Goal: Task Accomplishment & Management: Use online tool/utility

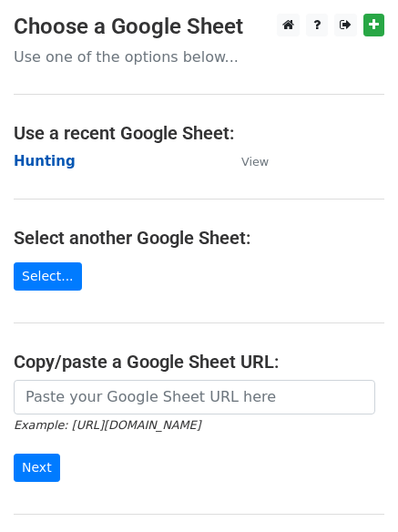
click at [43, 169] on strong "Hunting" at bounding box center [45, 161] width 62 height 16
click at [39, 167] on strong "Hunting" at bounding box center [45, 161] width 62 height 16
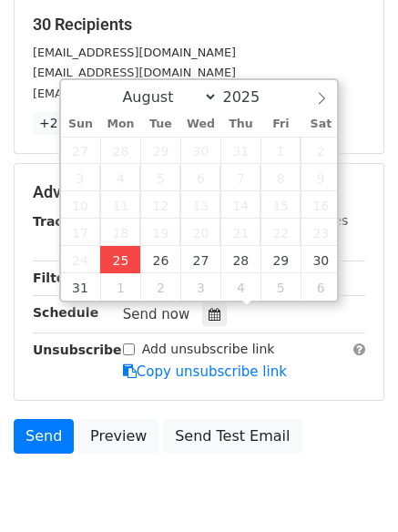
type input "2025-08-25 12:00"
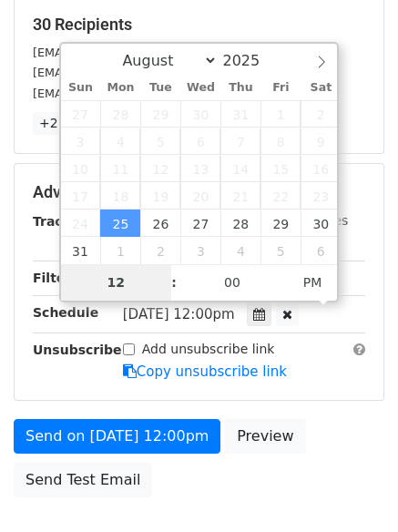
type input "4"
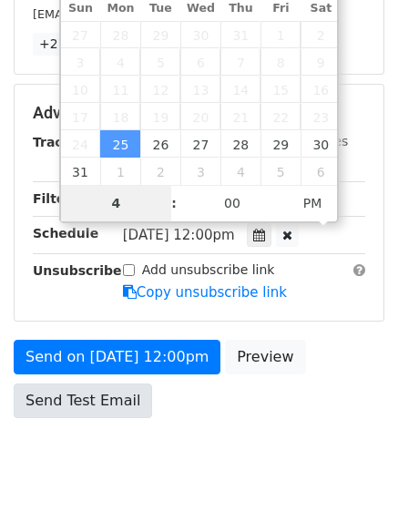
scroll to position [398, 0]
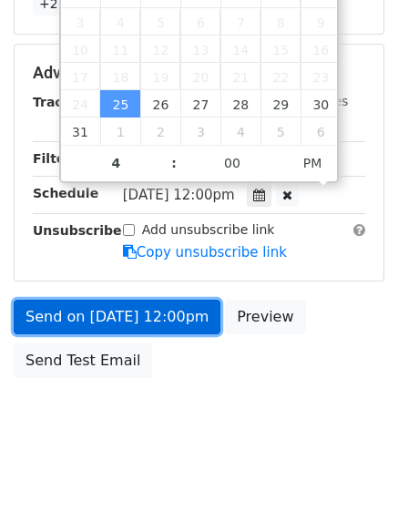
type input "2025-08-25 16:00"
click at [119, 309] on link "Send on Aug 25 at 12:00pm" at bounding box center [117, 317] width 207 height 35
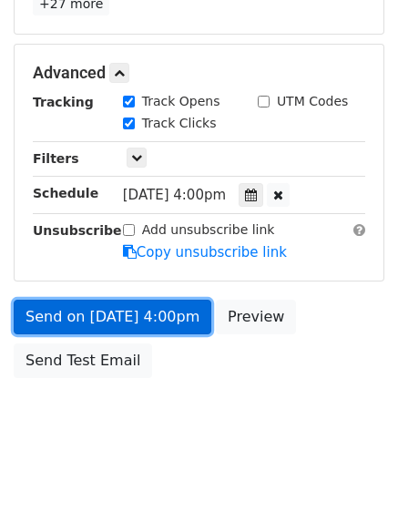
click at [117, 314] on link "Send on Aug 25 at 4:00pm" at bounding box center [113, 317] width 198 height 35
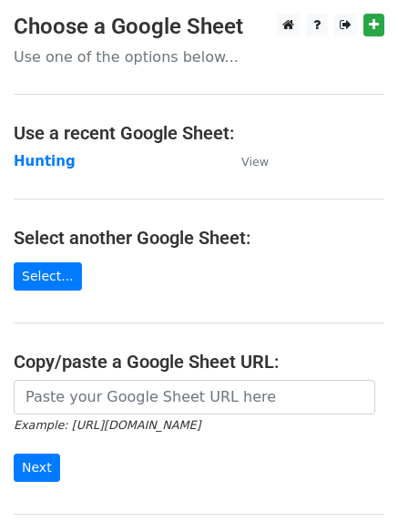
click at [62, 151] on td "Hunting" at bounding box center [119, 161] width 210 height 21
click at [57, 158] on strong "Hunting" at bounding box center [45, 161] width 62 height 16
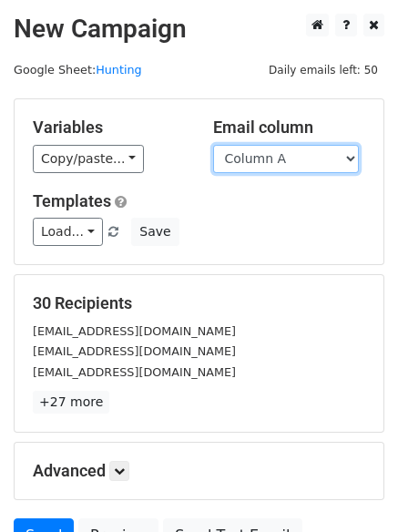
drag, startPoint x: 0, startPoint y: 0, endPoint x: 283, endPoint y: 172, distance: 331.0
click at [277, 161] on select "Column A Column B Column C" at bounding box center [286, 159] width 146 height 28
select select "Column B"
click at [213, 145] on select "Column A Column B Column C" at bounding box center [286, 159] width 146 height 28
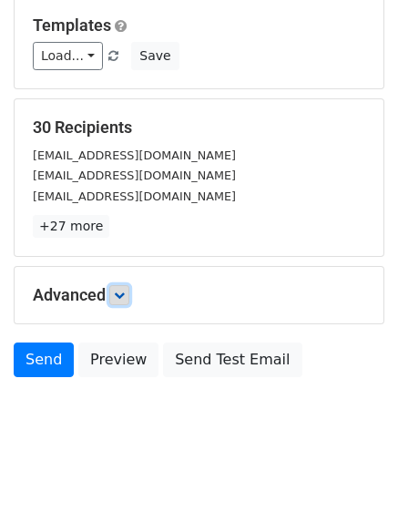
click at [125, 291] on icon at bounding box center [119, 295] width 11 height 11
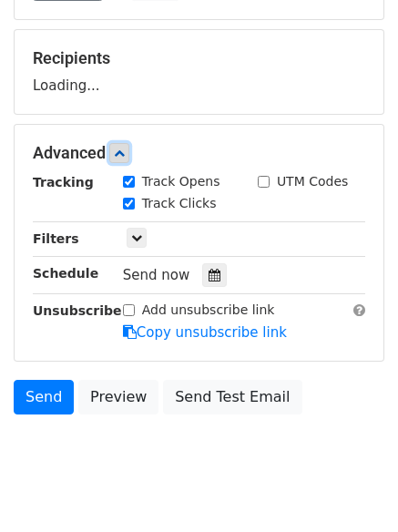
scroll to position [256, 0]
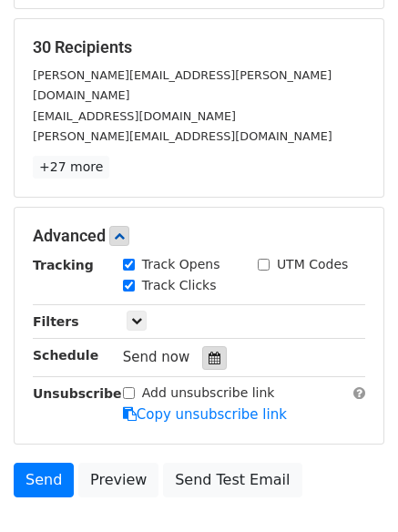
click at [209, 352] on icon at bounding box center [215, 358] width 12 height 13
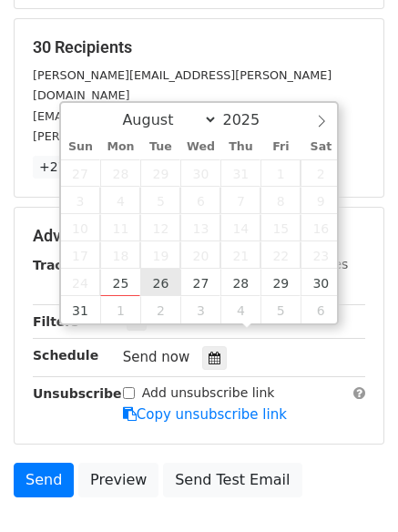
type input "2025-08-26 12:00"
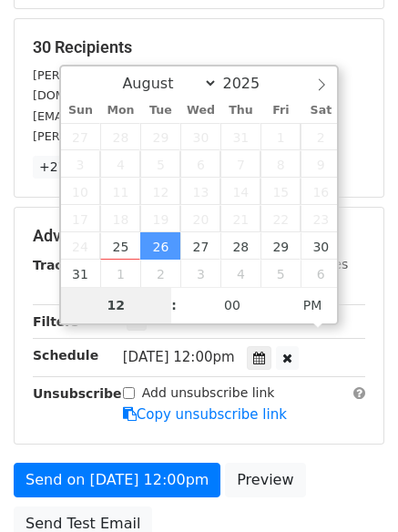
type input "5"
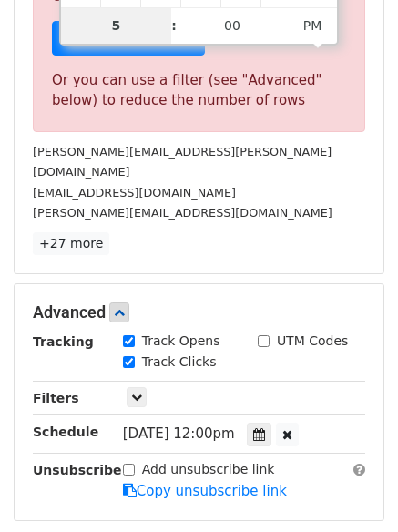
scroll to position [755, 0]
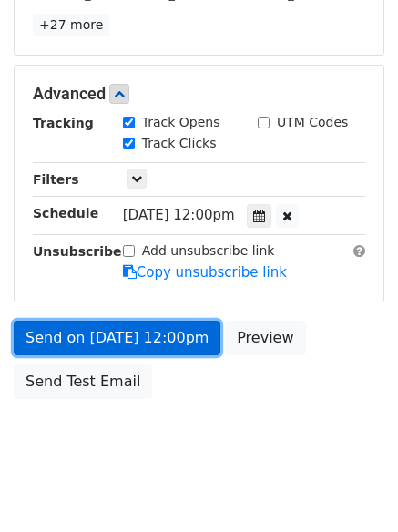
type input "2025-08-26 17:00"
click at [119, 325] on link "Send on Aug 26 at 12:00pm" at bounding box center [117, 338] width 207 height 35
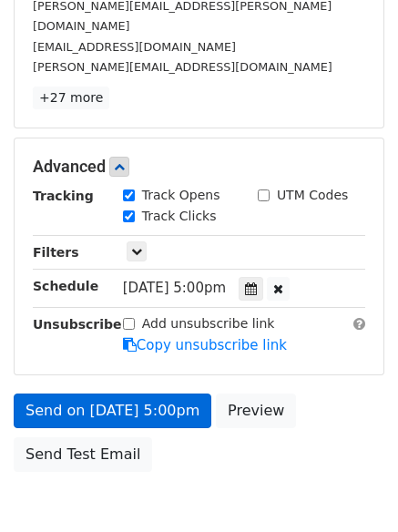
scroll to position [398, 0]
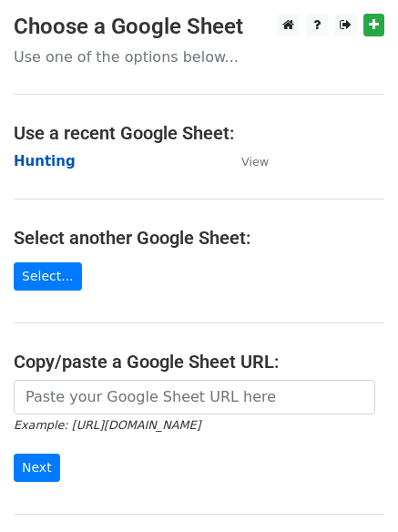
click at [51, 156] on strong "Hunting" at bounding box center [45, 161] width 62 height 16
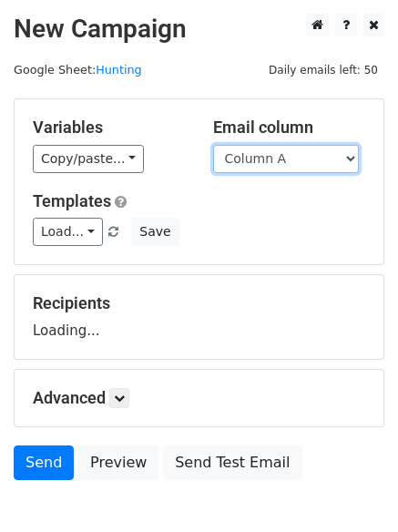
click at [290, 162] on select "Column A Column B Column C" at bounding box center [286, 159] width 146 height 28
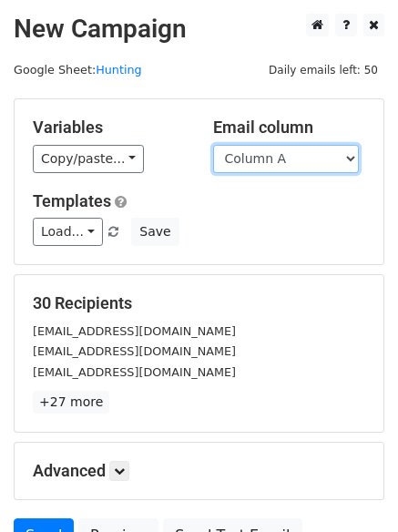
select select "Column C"
click at [213, 145] on select "Column A Column B Column C" at bounding box center [286, 159] width 146 height 28
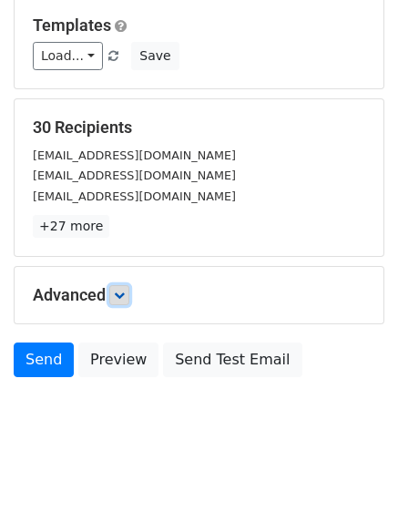
click at [119, 286] on link at bounding box center [119, 295] width 20 height 20
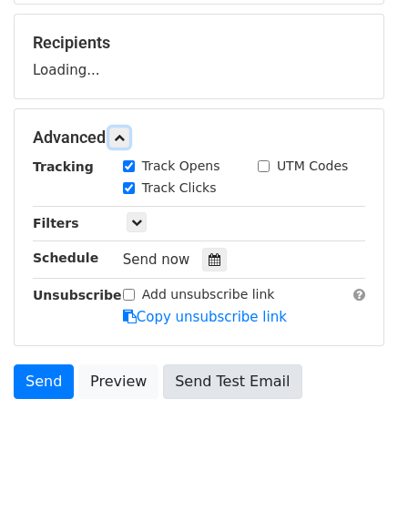
scroll to position [266, 0]
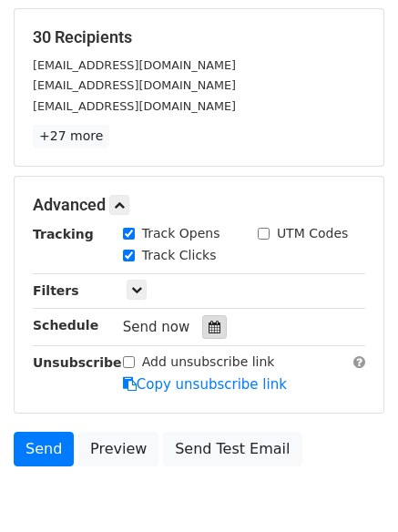
click at [209, 333] on icon at bounding box center [215, 327] width 12 height 13
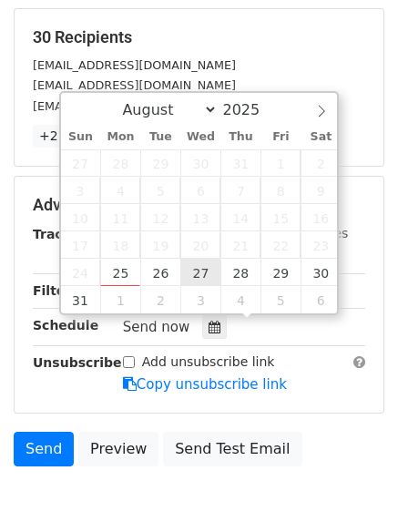
type input "2025-08-27 12:00"
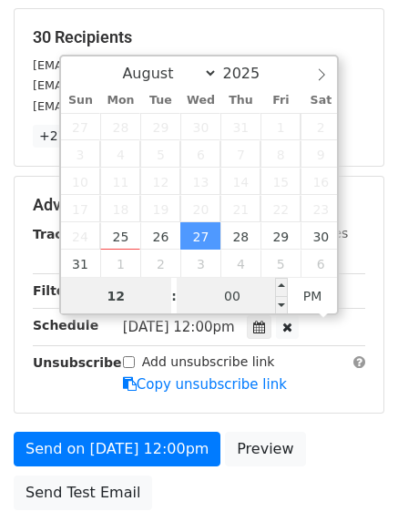
scroll to position [1, 0]
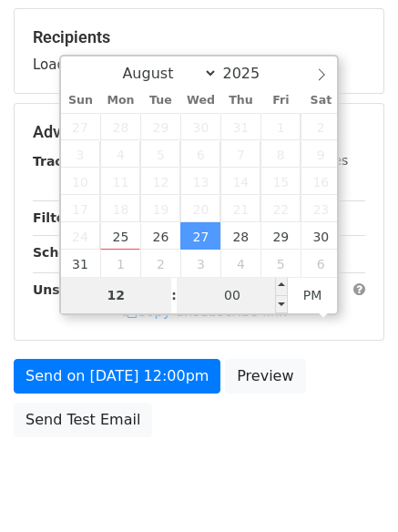
type input "6"
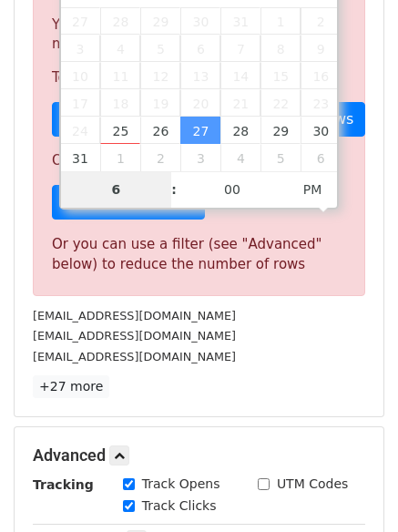
scroll to position [755, 0]
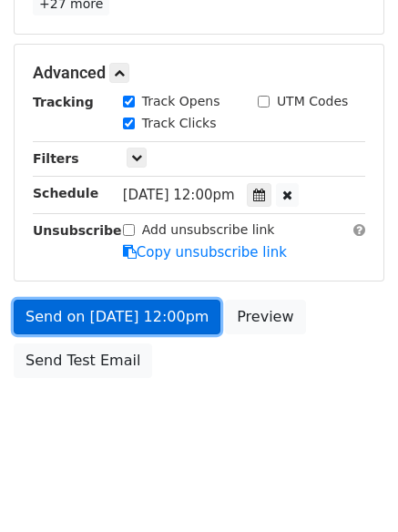
type input "2025-08-27 18:00"
click at [110, 317] on link "Send on Aug 27 at 12:00pm" at bounding box center [117, 317] width 207 height 35
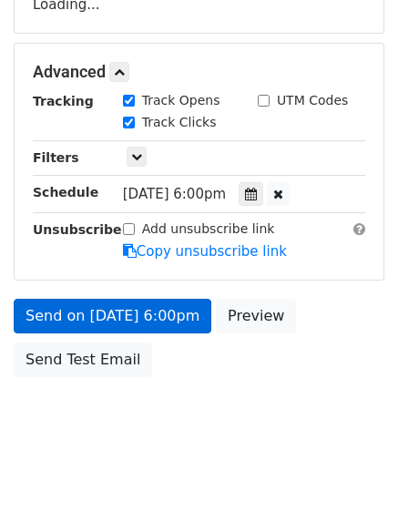
scroll to position [325, 0]
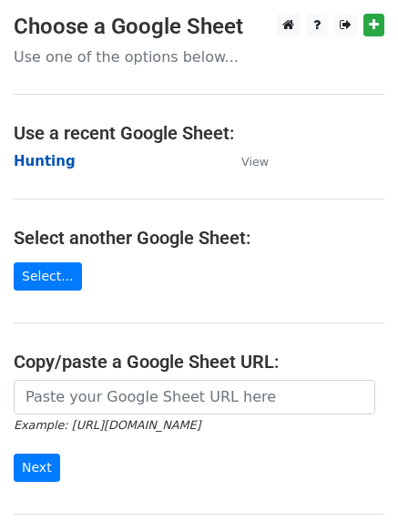
click at [47, 153] on strong "Hunting" at bounding box center [45, 161] width 62 height 16
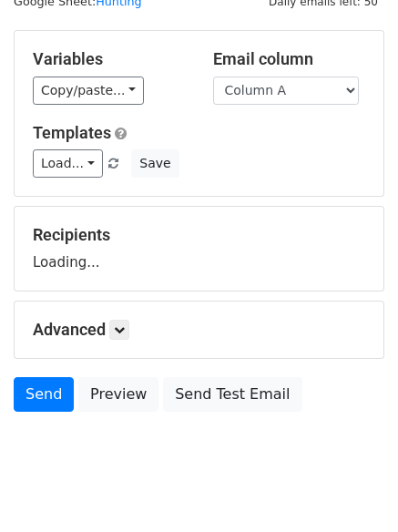
scroll to position [103, 0]
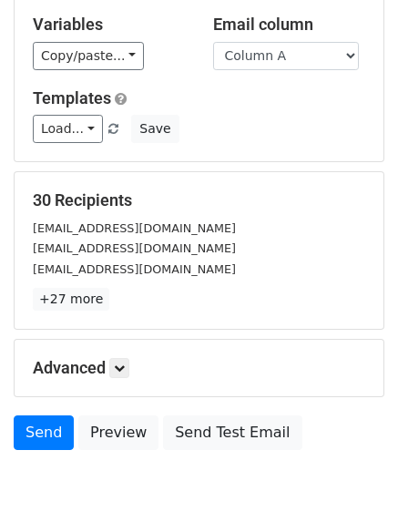
click at [127, 349] on div "Advanced Tracking Track Opens UTM Codes Track Clicks Filters Only include sprea…" at bounding box center [199, 368] width 369 height 57
click at [121, 367] on icon at bounding box center [119, 368] width 11 height 11
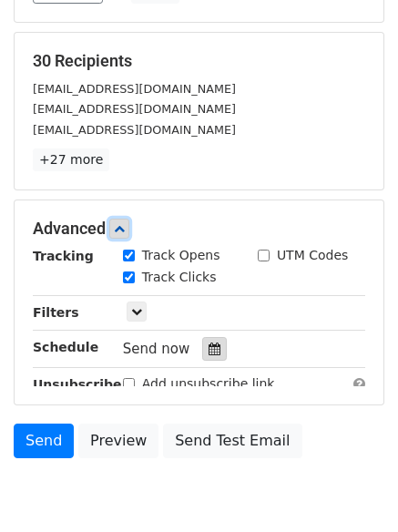
scroll to position [345, 0]
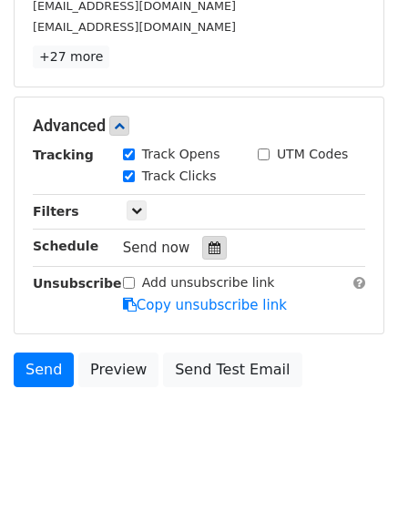
click at [209, 246] on icon at bounding box center [215, 248] width 12 height 13
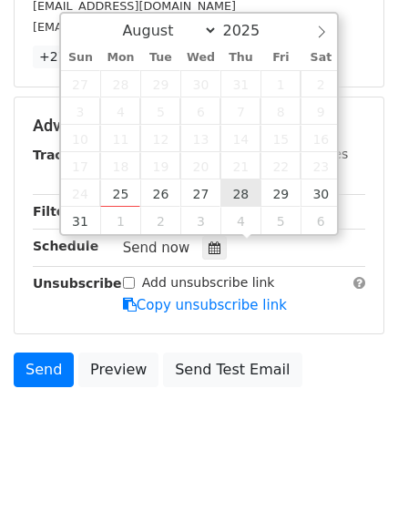
type input "2025-08-28 12:00"
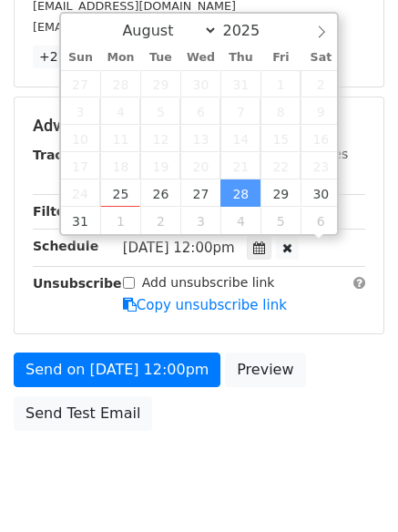
scroll to position [1, 0]
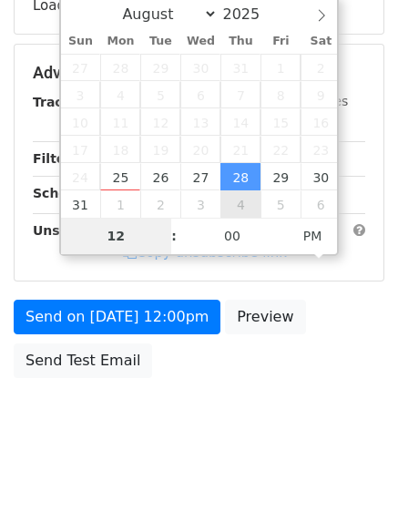
type input "7"
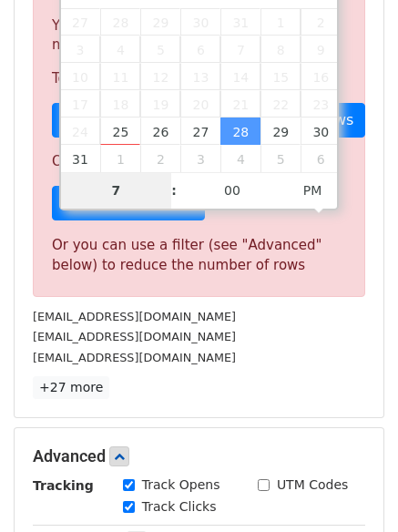
scroll to position [755, 0]
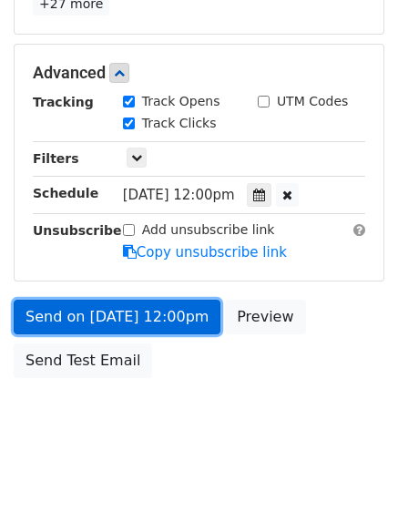
type input "2025-08-28 19:00"
click at [108, 309] on link "Send on Aug 28 at 12:00pm" at bounding box center [117, 317] width 207 height 35
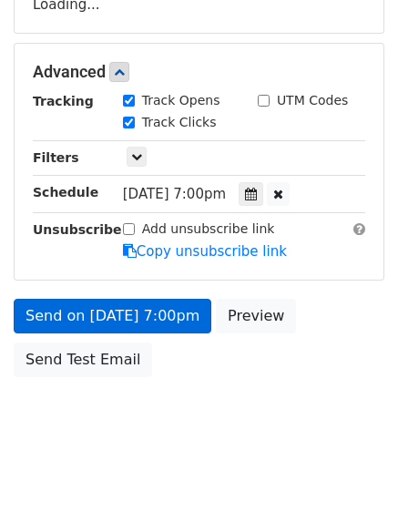
scroll to position [325, 0]
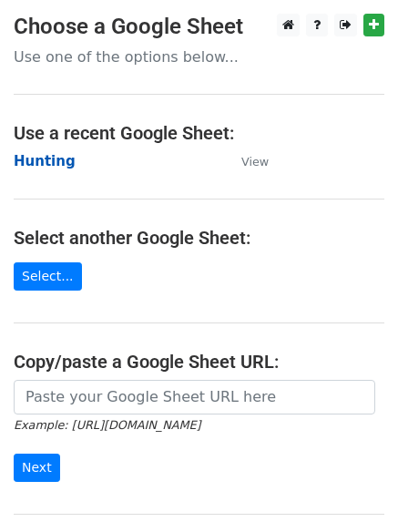
click at [48, 161] on strong "Hunting" at bounding box center [45, 161] width 62 height 16
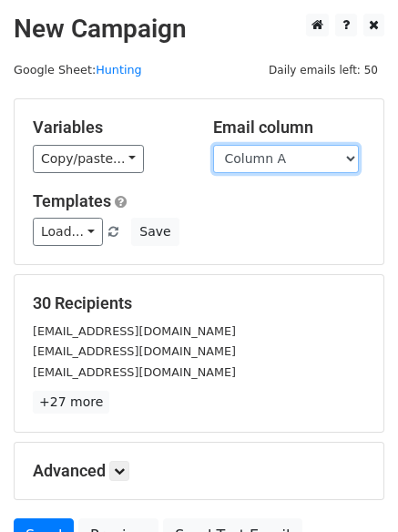
click at [317, 162] on select "Column A Column B Column C" at bounding box center [286, 159] width 146 height 28
select select "Column B"
click at [213, 145] on select "Column A Column B Column C" at bounding box center [286, 159] width 146 height 28
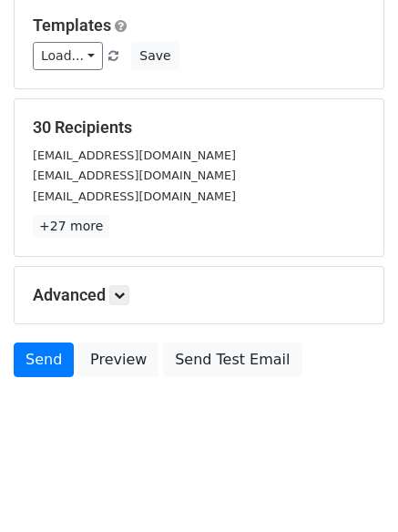
click at [122, 283] on div "Advanced Tracking Track Opens UTM Codes Track Clicks Filters Only include sprea…" at bounding box center [199, 295] width 369 height 57
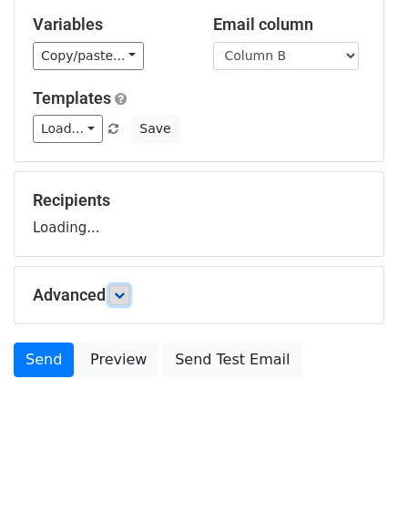
click at [118, 294] on icon at bounding box center [119, 295] width 11 height 11
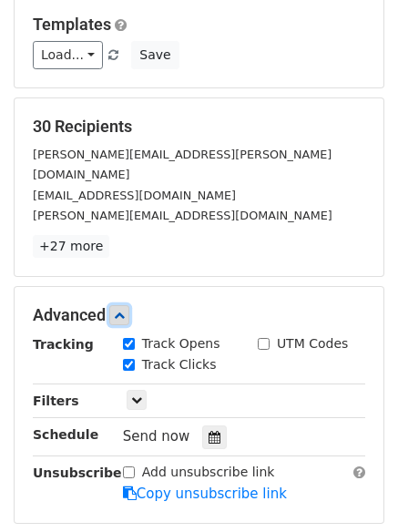
scroll to position [250, 0]
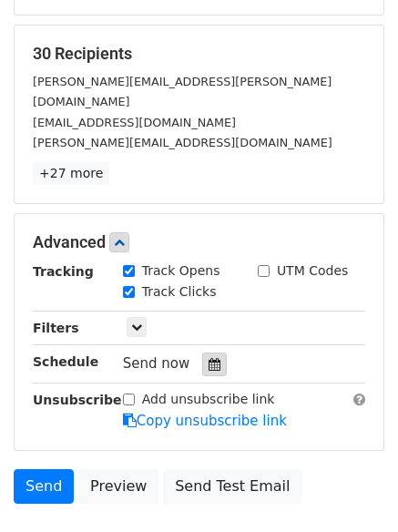
click at [206, 353] on div at bounding box center [214, 365] width 25 height 24
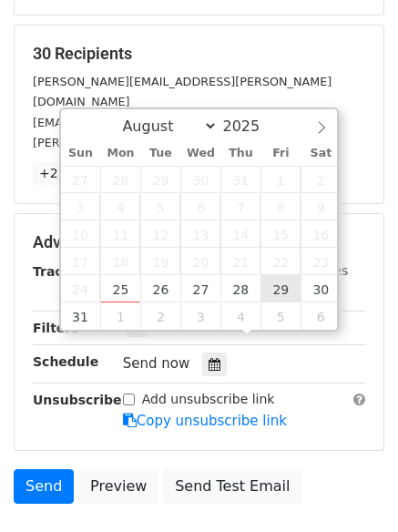
type input "2025-08-29 12:00"
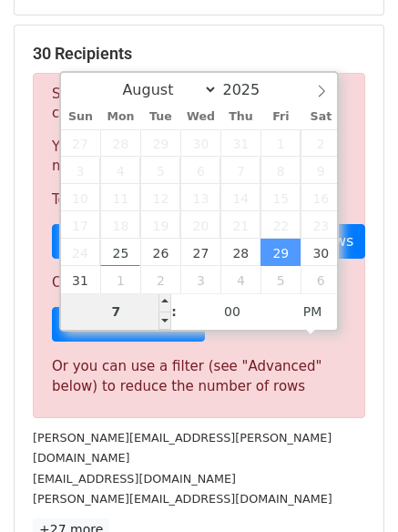
drag, startPoint x: 125, startPoint y: 308, endPoint x: 98, endPoint y: 308, distance: 27.3
click at [98, 308] on input "7" at bounding box center [116, 312] width 111 height 36
type input "8"
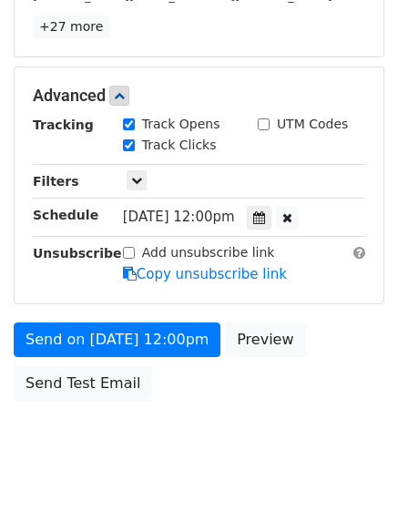
scroll to position [755, 0]
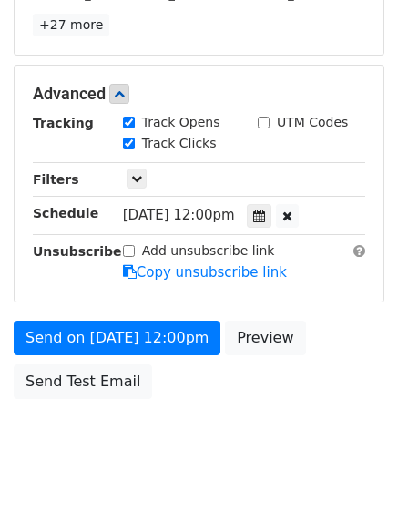
type input "2025-08-29 20:00"
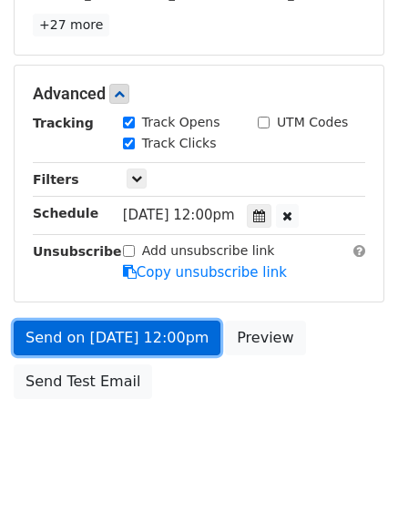
click at [113, 321] on link "Send on Aug 29 at 12:00pm" at bounding box center [117, 338] width 207 height 35
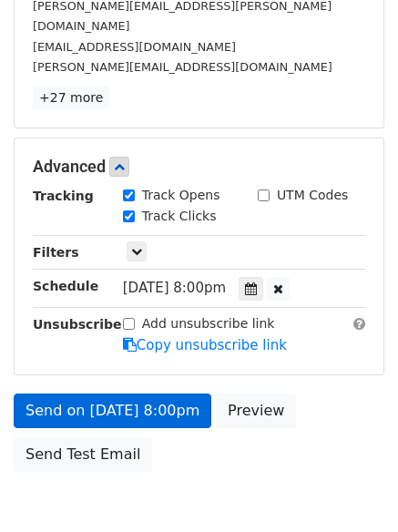
scroll to position [398, 0]
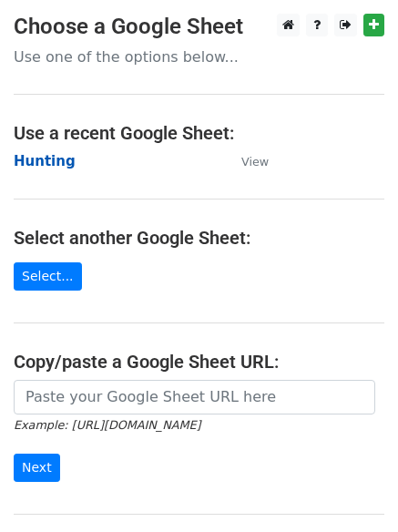
click at [45, 158] on strong "Hunting" at bounding box center [45, 161] width 62 height 16
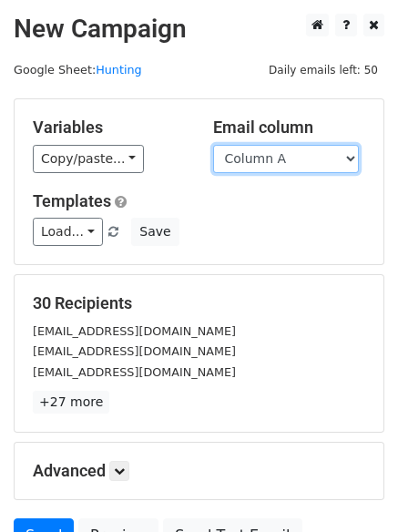
click at [282, 166] on select "Column A Column B Column C" at bounding box center [286, 159] width 146 height 28
select select "Column C"
click at [213, 145] on select "Column A Column B Column C" at bounding box center [286, 159] width 146 height 28
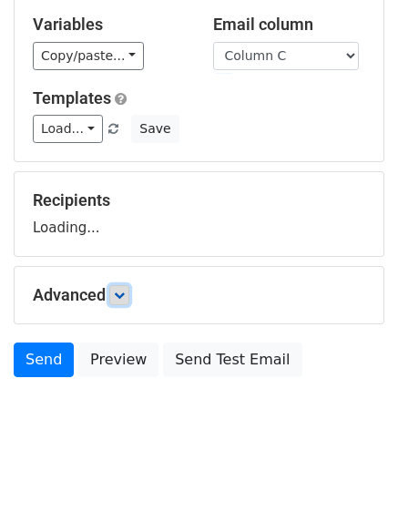
click at [123, 288] on link at bounding box center [119, 295] width 20 height 20
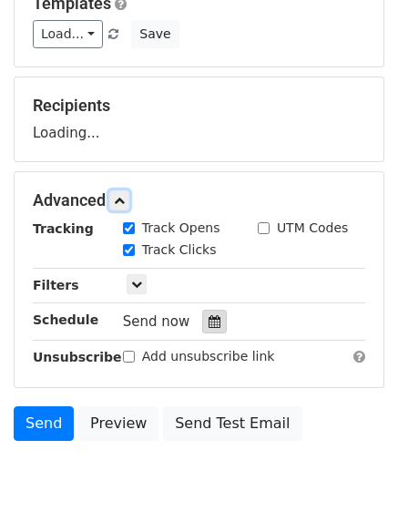
scroll to position [273, 0]
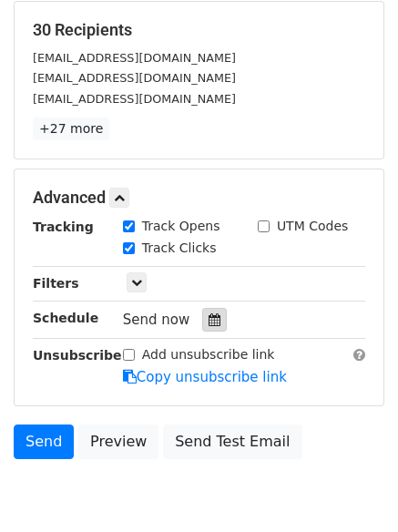
click at [210, 325] on icon at bounding box center [215, 320] width 12 height 13
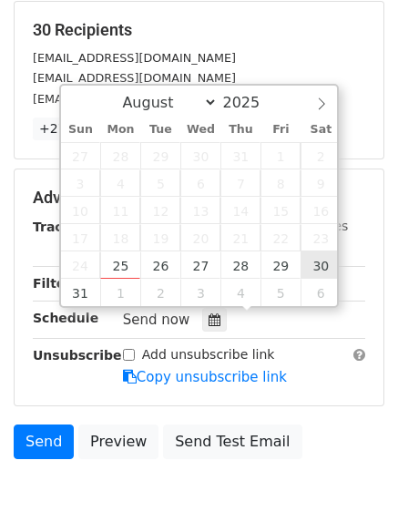
type input "[DATE] 12:00"
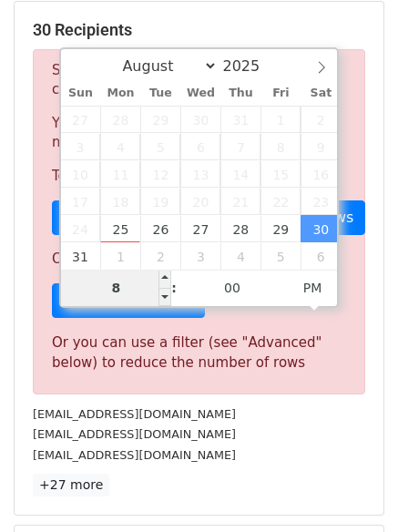
drag, startPoint x: 129, startPoint y: 287, endPoint x: 107, endPoint y: 284, distance: 23.0
click at [110, 284] on input "8" at bounding box center [116, 288] width 111 height 36
type input "9"
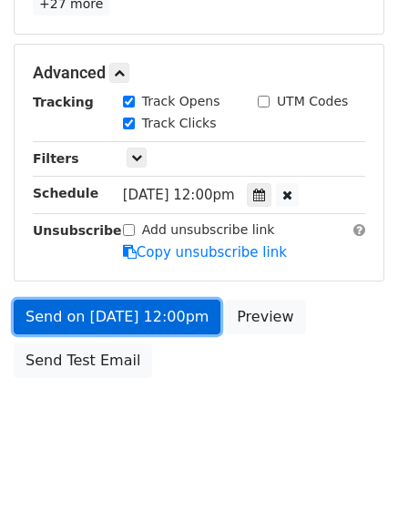
type input "[DATE] 21:00"
click at [135, 324] on link "Send on [DATE] 12:00pm" at bounding box center [117, 317] width 207 height 35
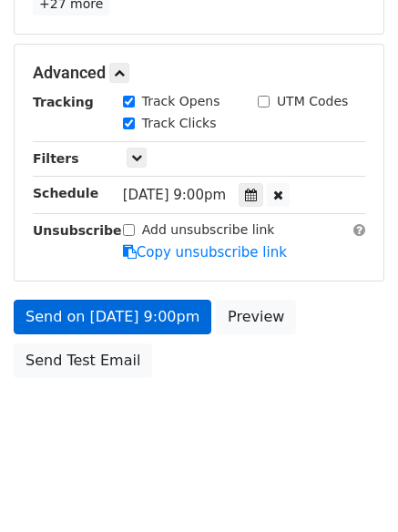
scroll to position [325, 0]
